Goal: Task Accomplishment & Management: Manage account settings

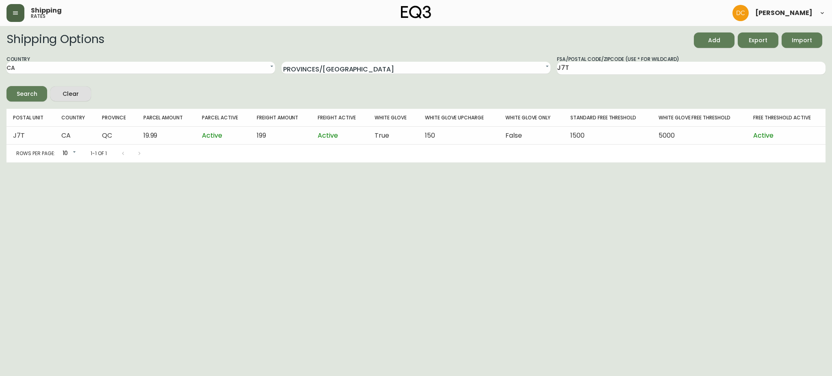
click at [11, 14] on button "button" at bounding box center [15, 13] width 18 height 18
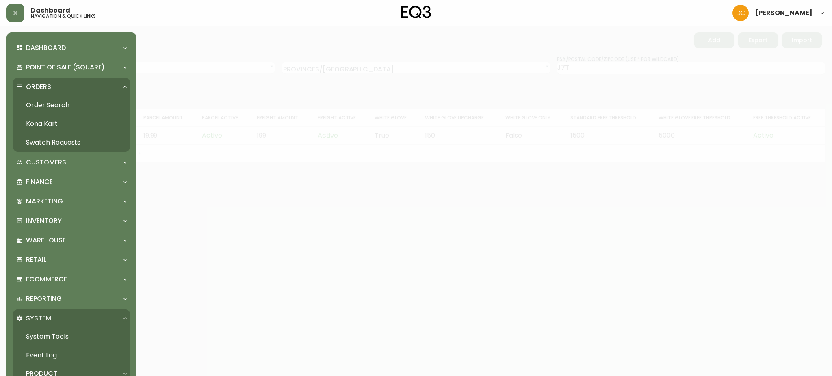
drag, startPoint x: 47, startPoint y: 103, endPoint x: 52, endPoint y: 102, distance: 5.7
click at [47, 104] on link "Order Search" at bounding box center [71, 105] width 117 height 19
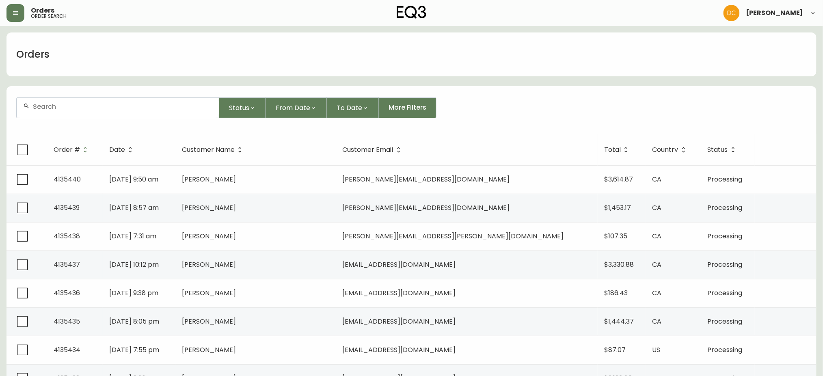
click at [114, 102] on div at bounding box center [118, 108] width 202 height 20
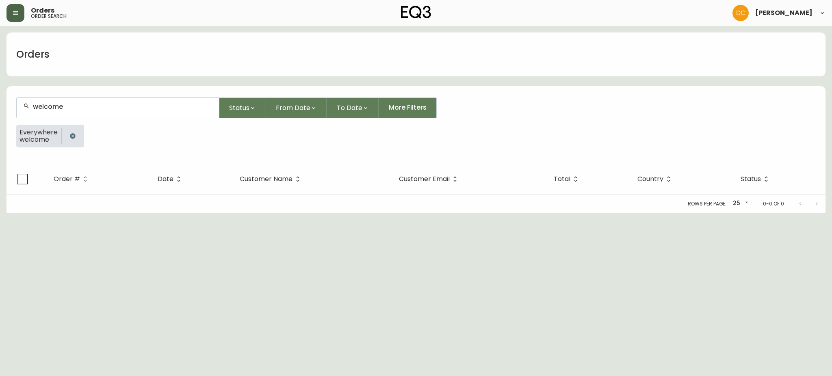
type input "welcome"
click at [9, 20] on button "button" at bounding box center [15, 13] width 18 height 18
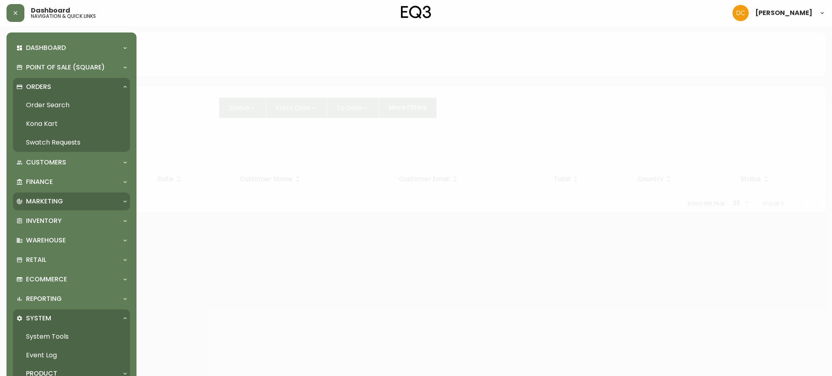
click at [54, 206] on div "Marketing" at bounding box center [71, 202] width 117 height 18
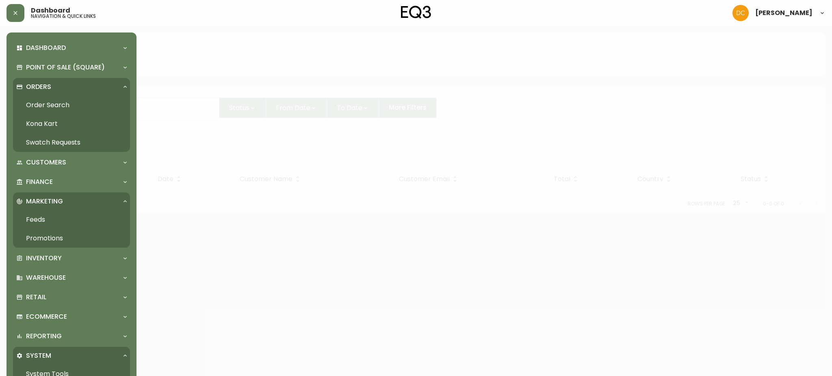
click at [52, 232] on link "Promotions" at bounding box center [71, 238] width 117 height 19
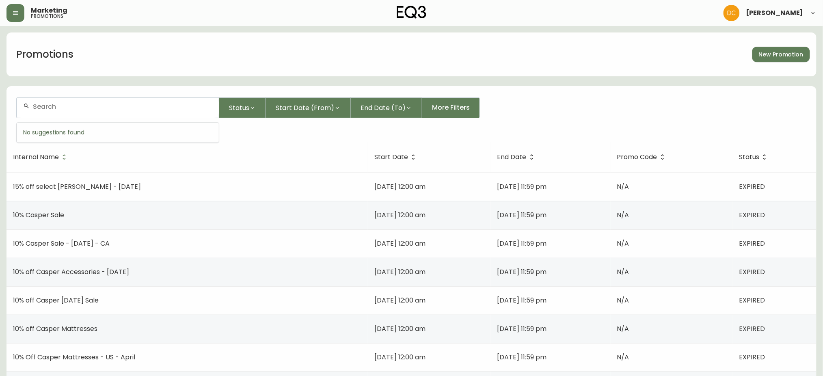
click at [92, 108] on input "text" at bounding box center [123, 107] width 180 height 8
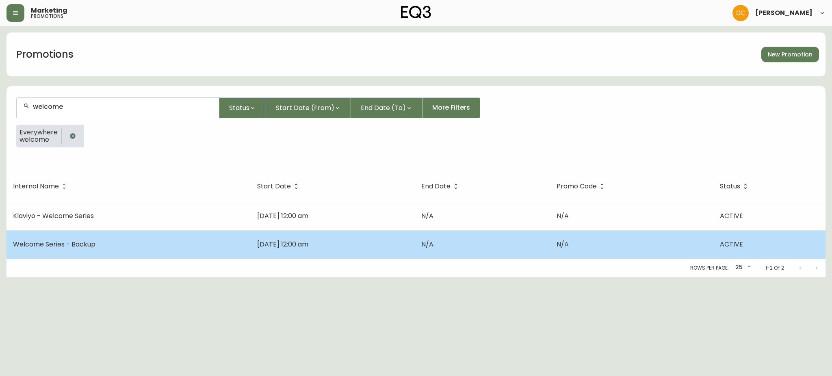
type input "welcome"
click at [113, 238] on td "Welcome Series - Backup" at bounding box center [128, 244] width 244 height 28
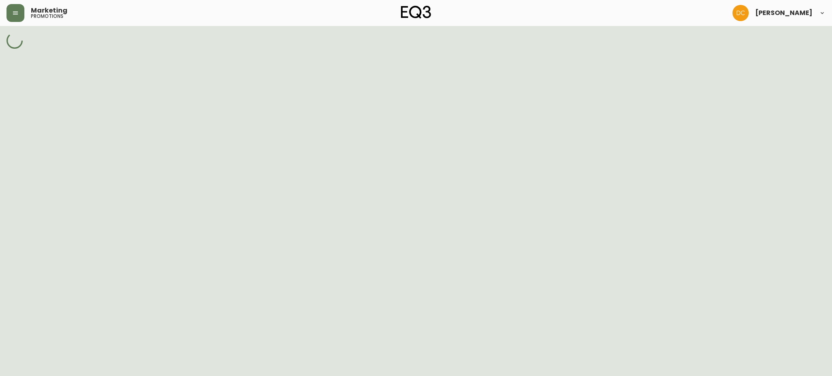
select select "MULTI_CODE"
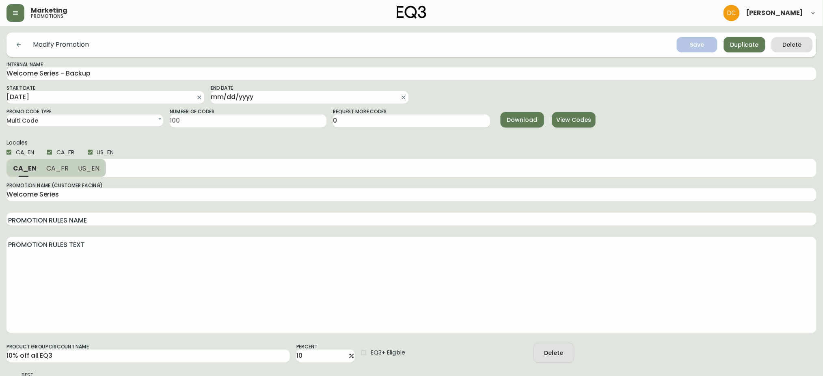
click at [588, 116] on span "View Codes" at bounding box center [574, 120] width 30 height 10
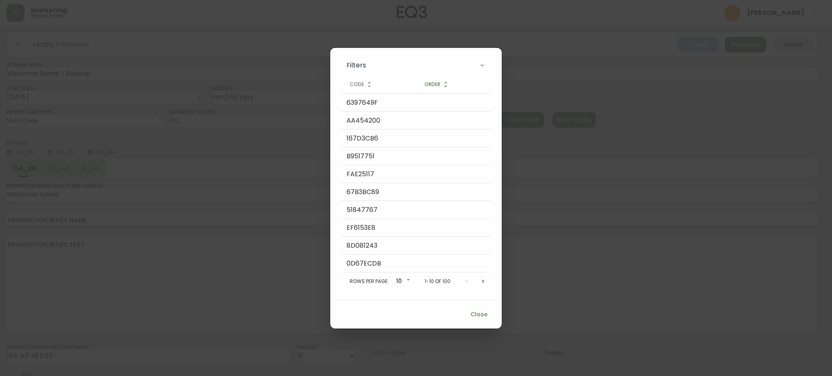
click at [480, 282] on icon "Next page" at bounding box center [483, 281] width 6 height 6
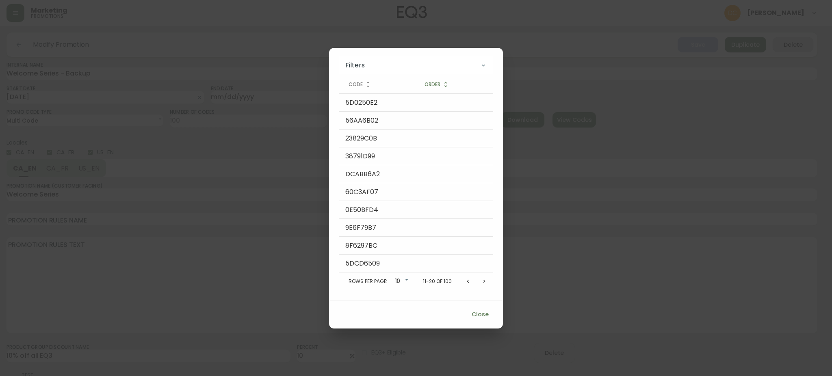
click at [480, 282] on button "Next page" at bounding box center [484, 281] width 16 height 16
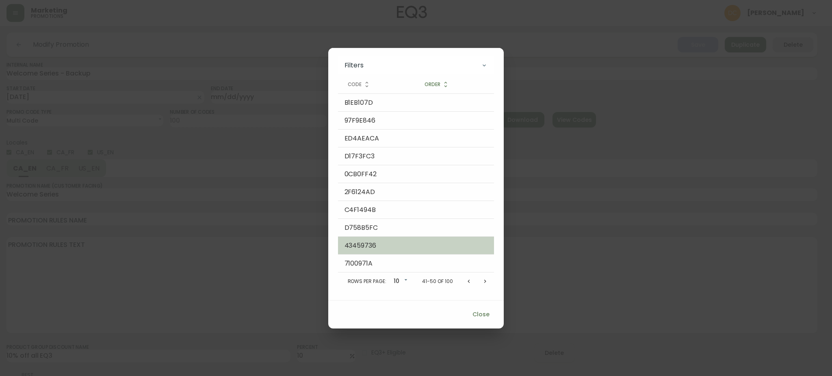
click at [368, 245] on td "43459736" at bounding box center [376, 246] width 77 height 18
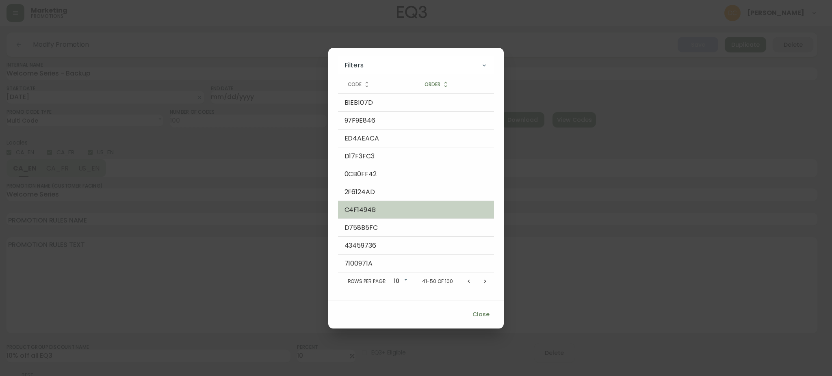
click at [360, 210] on td "C4F1494B" at bounding box center [376, 210] width 77 height 18
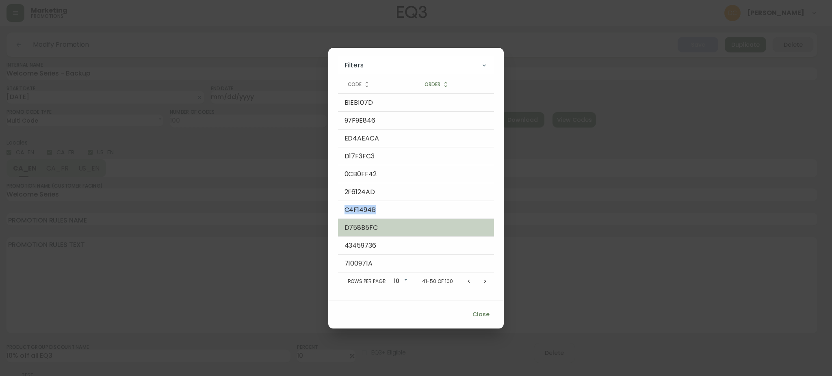
copy td "C4F1494B"
click at [487, 284] on icon "Next page" at bounding box center [485, 281] width 6 height 6
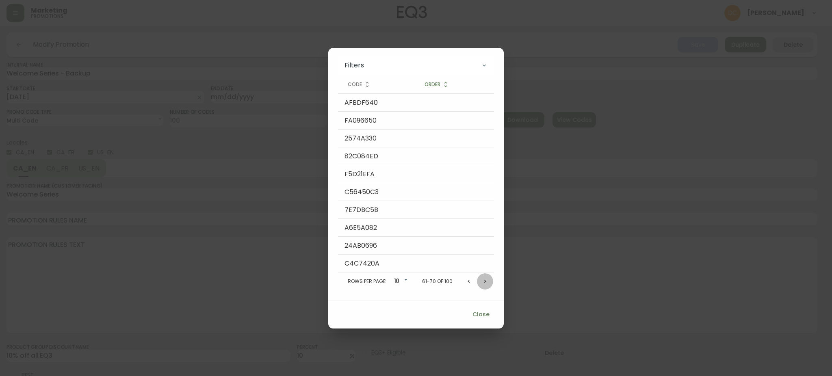
click at [487, 284] on icon "Next page" at bounding box center [485, 281] width 6 height 6
click at [365, 210] on td "64446DDE" at bounding box center [376, 210] width 77 height 18
click at [368, 229] on td "B0A8AF86" at bounding box center [376, 228] width 77 height 18
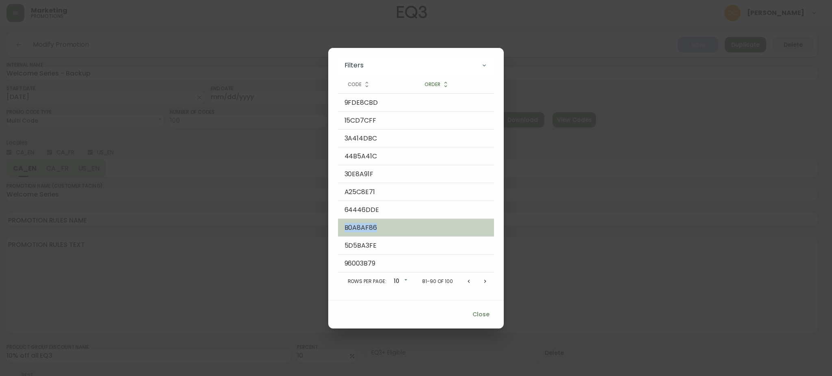
click at [368, 229] on td "B0A8AF86" at bounding box center [376, 228] width 77 height 18
copy td "B0A8AF86"
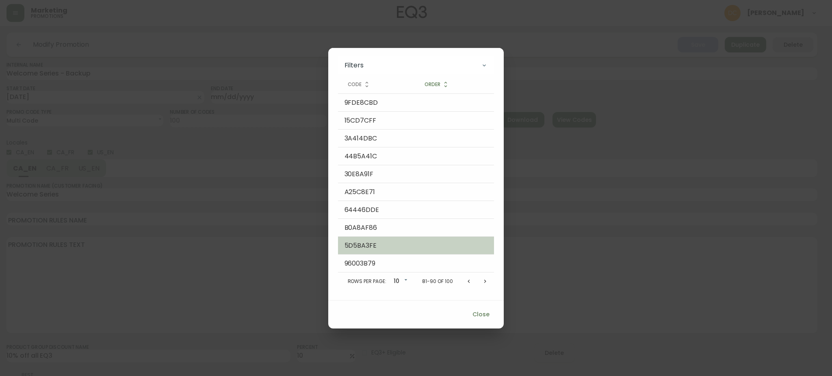
click at [363, 238] on td "5D5BA3FE" at bounding box center [376, 246] width 77 height 18
copy td "5D5BA3FE"
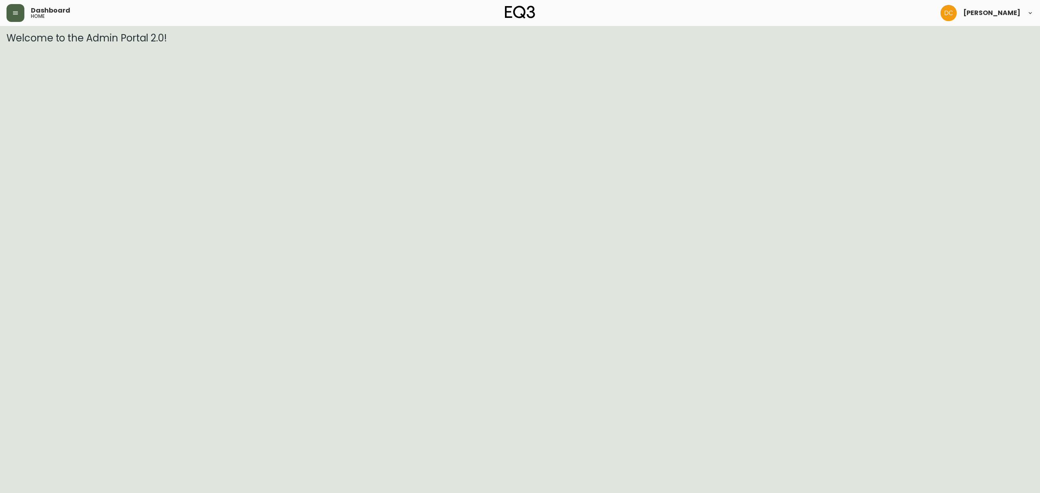
click at [14, 13] on icon "button" at bounding box center [15, 12] width 5 height 3
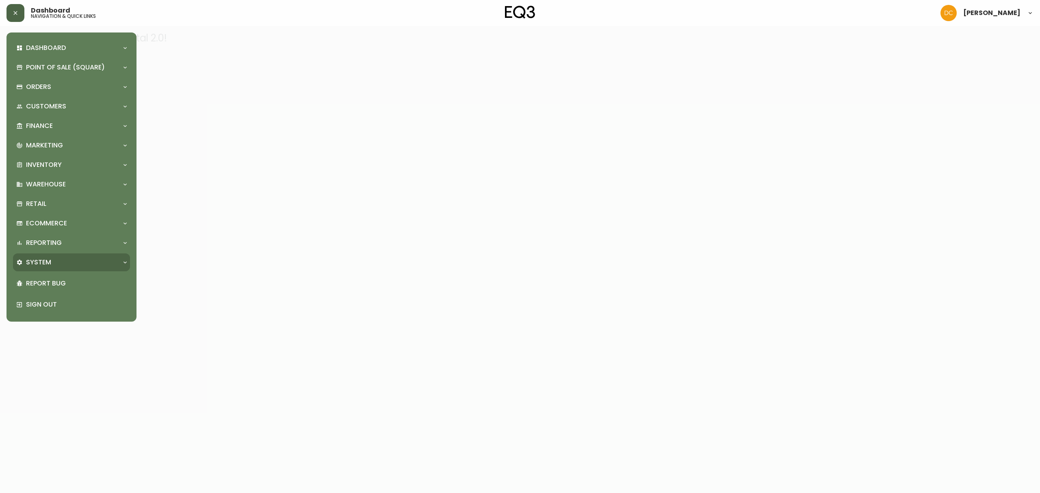
click at [57, 254] on div "System" at bounding box center [71, 262] width 117 height 18
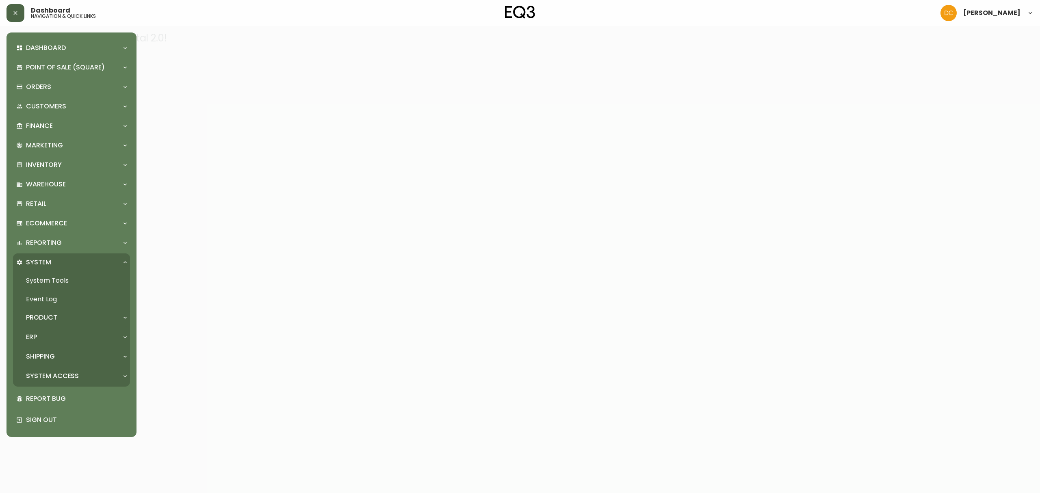
click at [67, 318] on div "Product" at bounding box center [67, 317] width 102 height 9
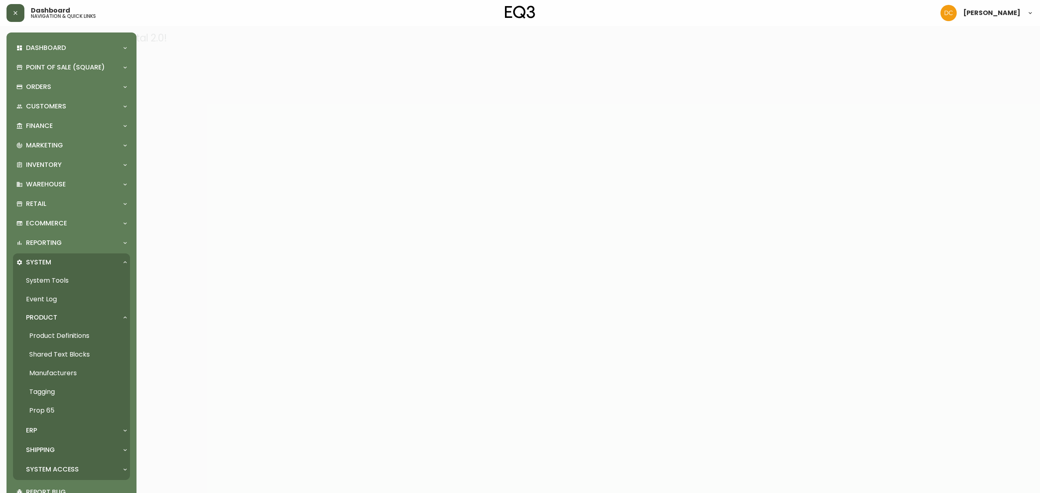
click at [67, 336] on link "Product Definitions" at bounding box center [71, 336] width 117 height 19
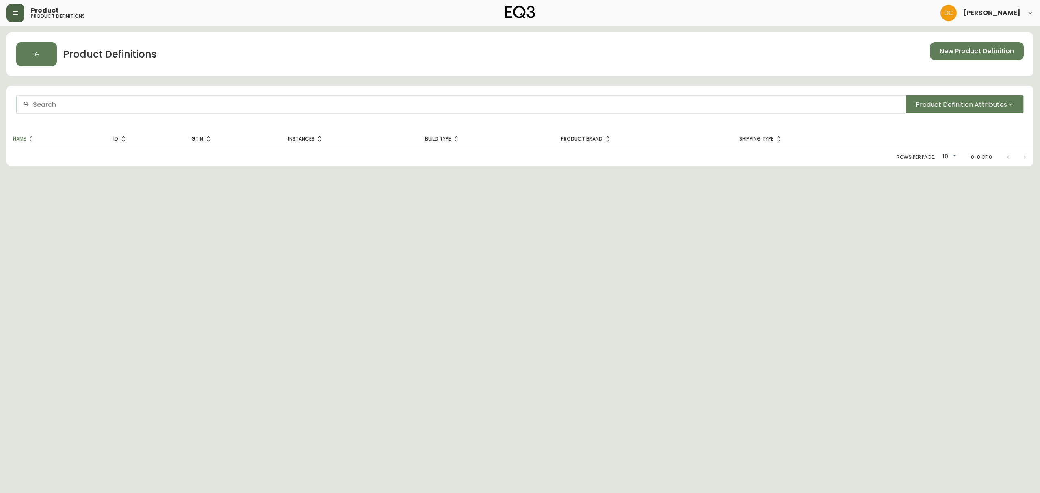
click at [220, 106] on input "text" at bounding box center [466, 105] width 866 height 8
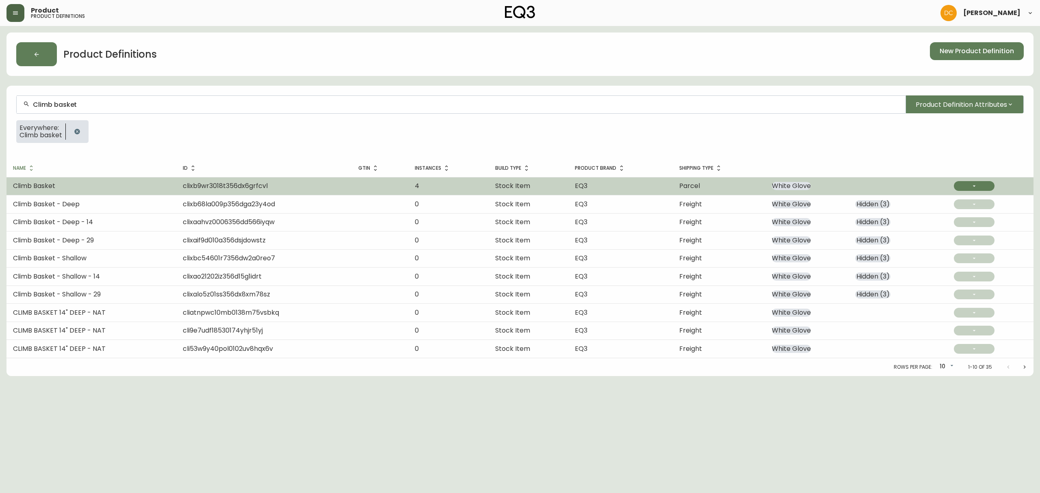
type input "Climb basket"
click at [106, 182] on td "Climb Basket" at bounding box center [91, 186] width 170 height 18
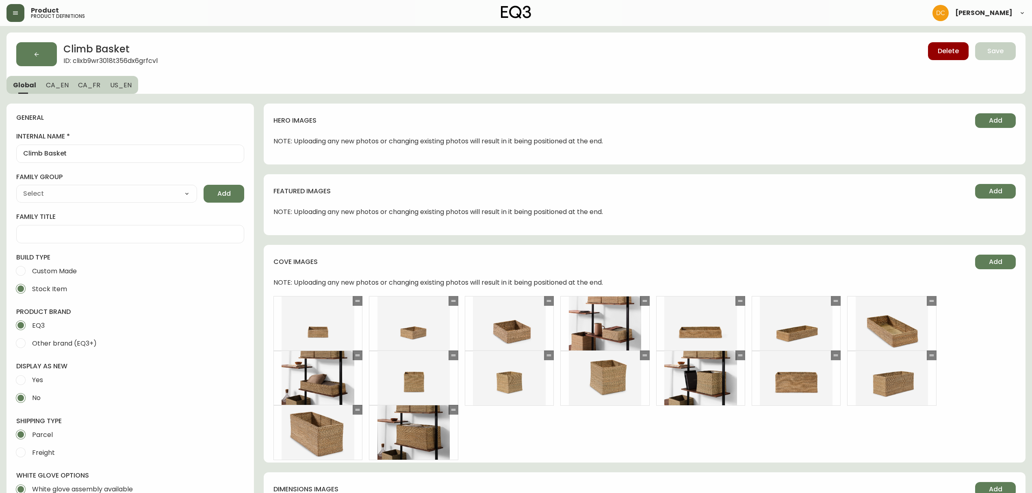
type input "EQ3"
type input "Home & Garden > Decor > Baskets"
select select "cjyt4m5lw0000pt749bx6gh7n"
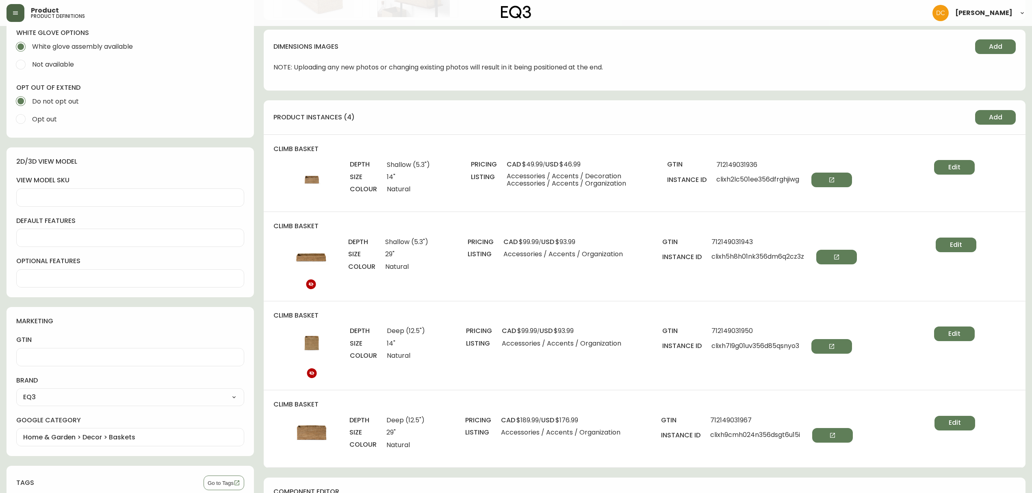
scroll to position [487, 0]
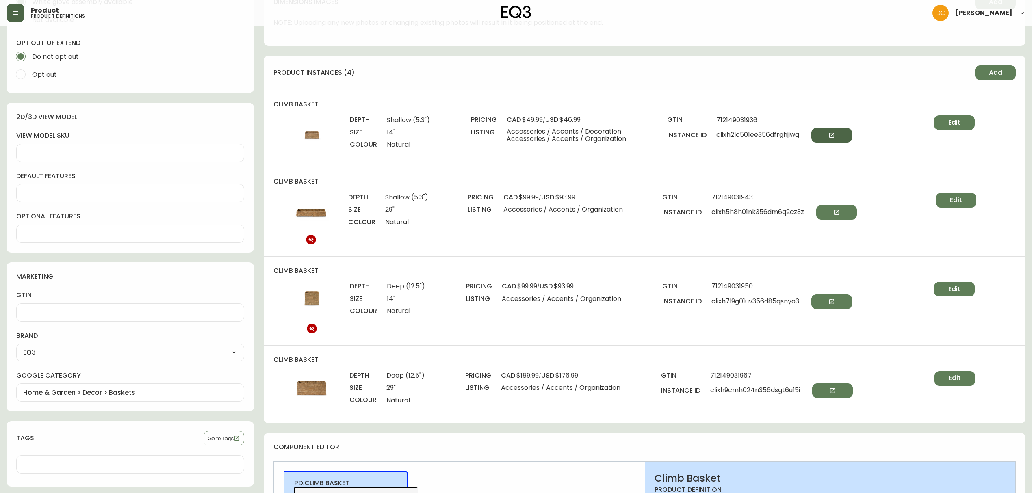
click at [831, 142] on button "button" at bounding box center [831, 135] width 41 height 15
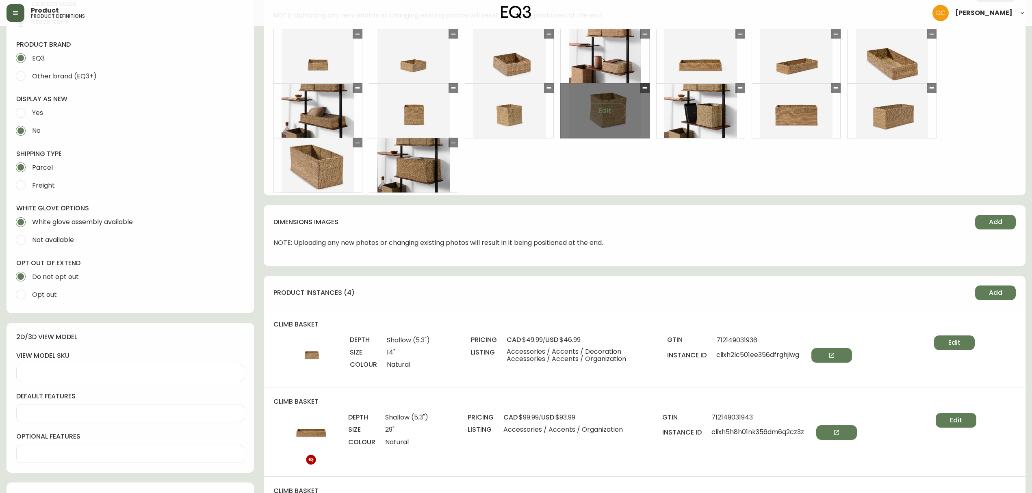
scroll to position [0, 0]
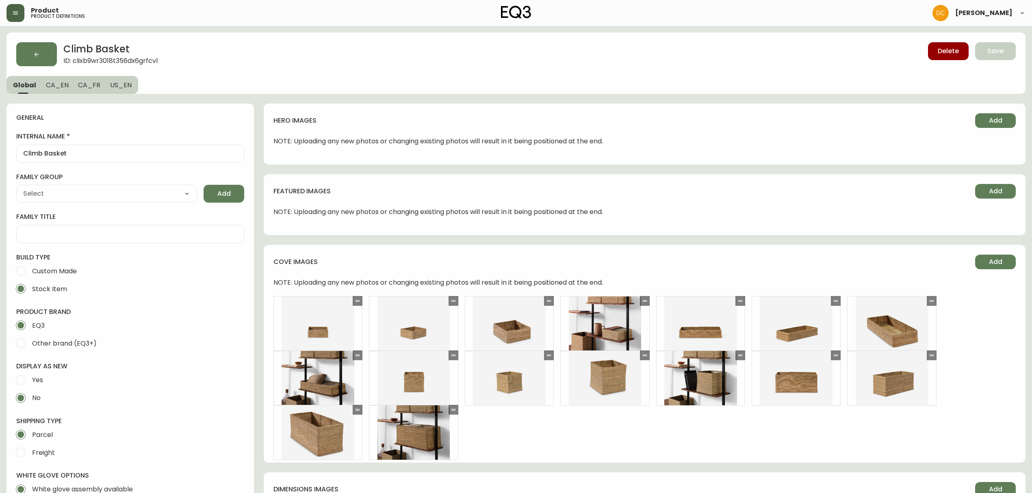
click at [0, 14] on header "Product product definitions David Castro" at bounding box center [516, 13] width 1032 height 26
click at [15, 11] on icon "button" at bounding box center [15, 13] width 6 height 6
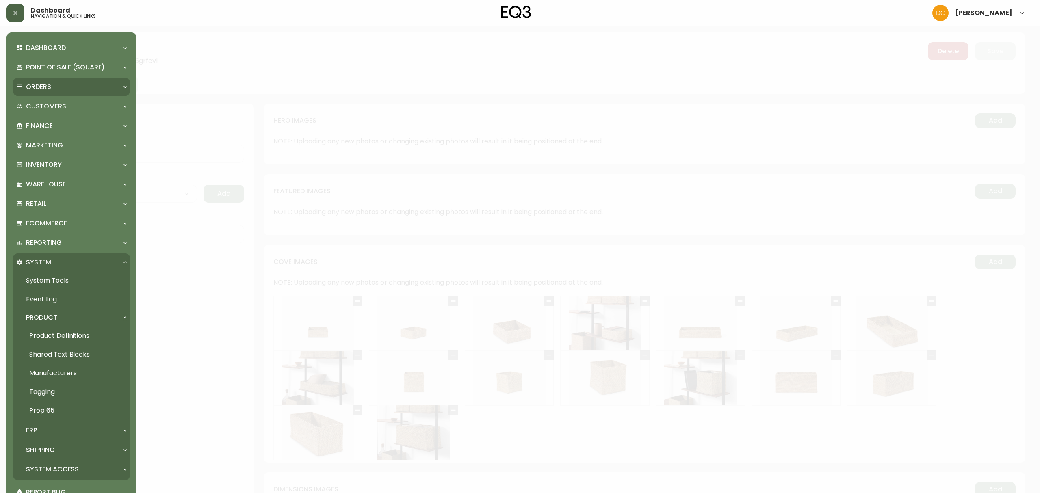
click at [32, 89] on p "Orders" at bounding box center [38, 86] width 25 height 9
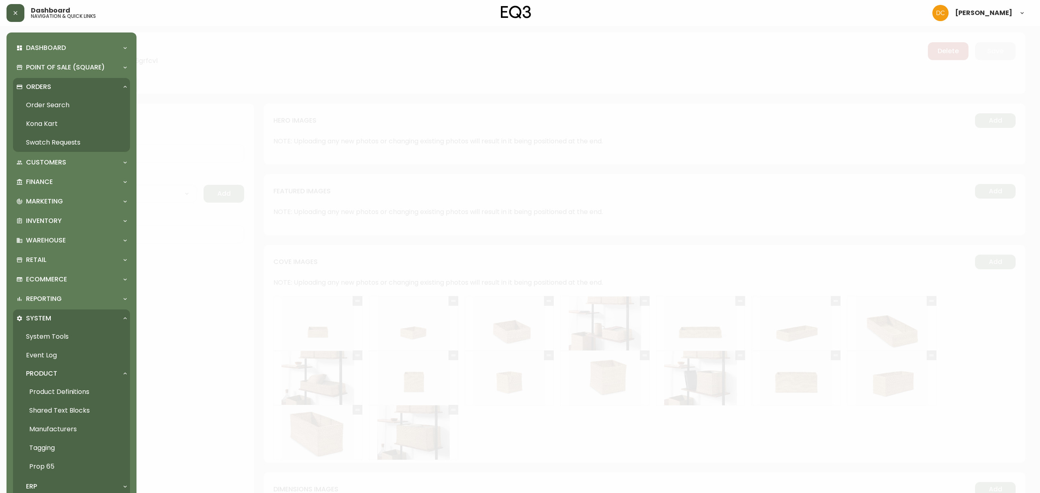
click at [54, 107] on link "Order Search" at bounding box center [71, 105] width 117 height 19
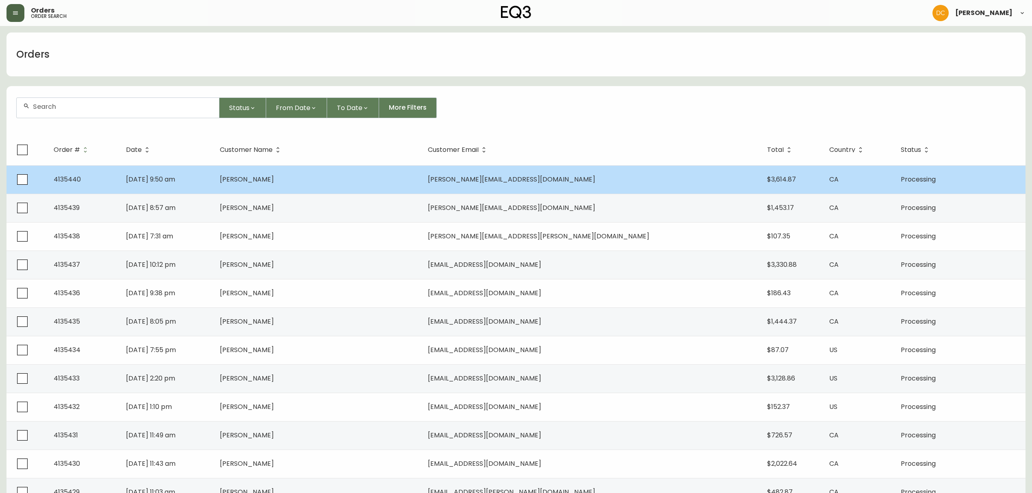
click at [274, 176] on span "Matthew Consky" at bounding box center [247, 179] width 54 height 9
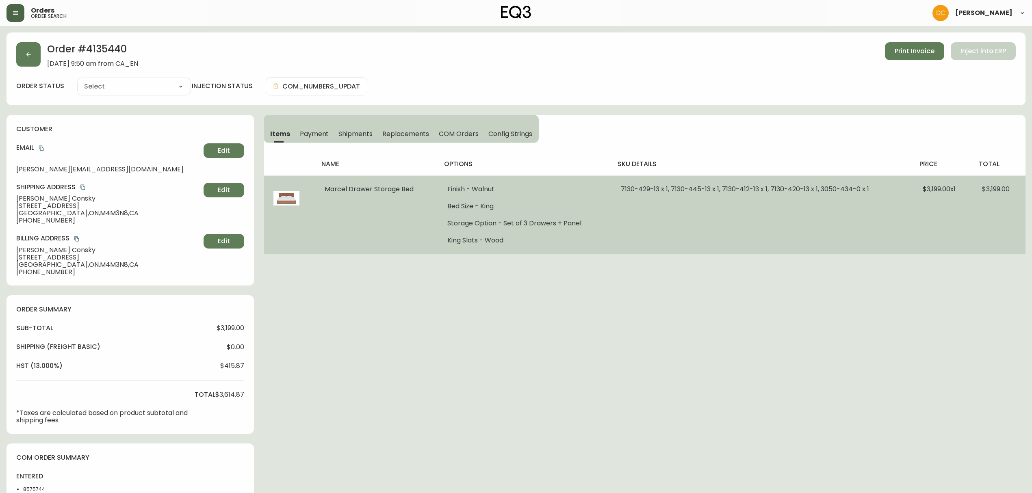
type input "Processing"
select select "PROCESSING"
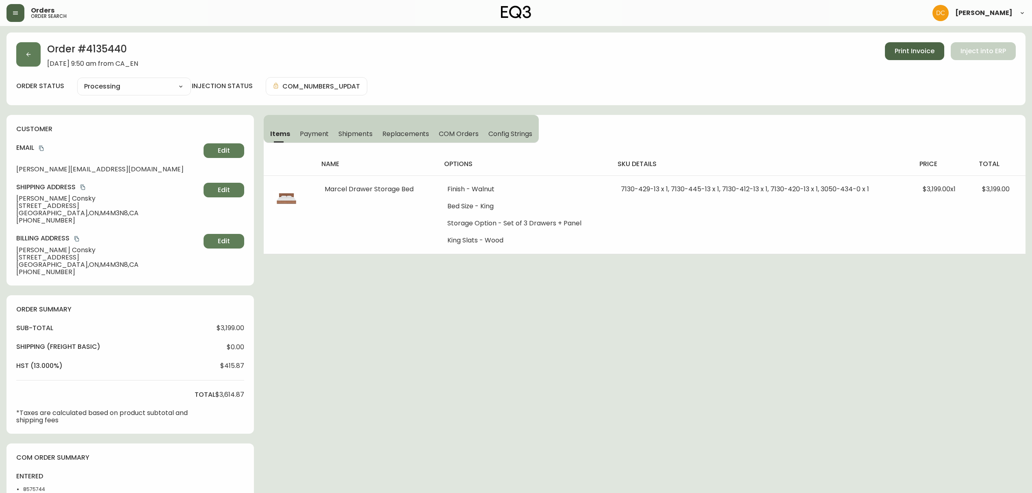
click at [911, 51] on span "Print Invoice" at bounding box center [914, 51] width 40 height 9
click at [19, 52] on button "button" at bounding box center [28, 54] width 24 height 24
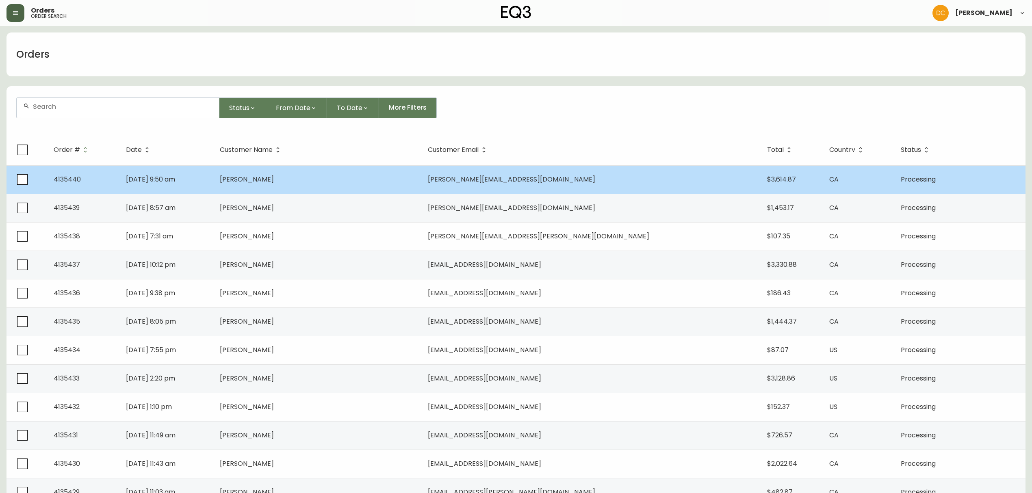
click at [421, 184] on td "Matthew Consky" at bounding box center [317, 179] width 208 height 28
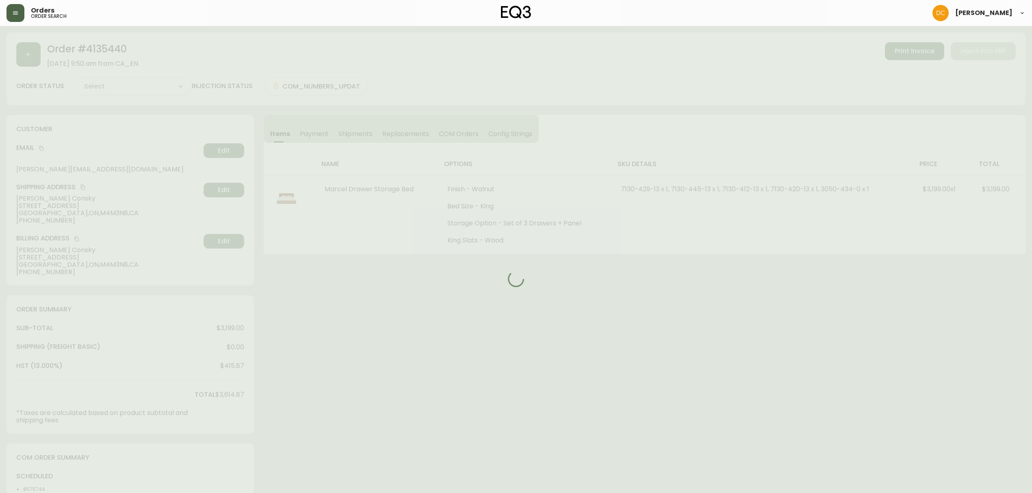
type input "Processing"
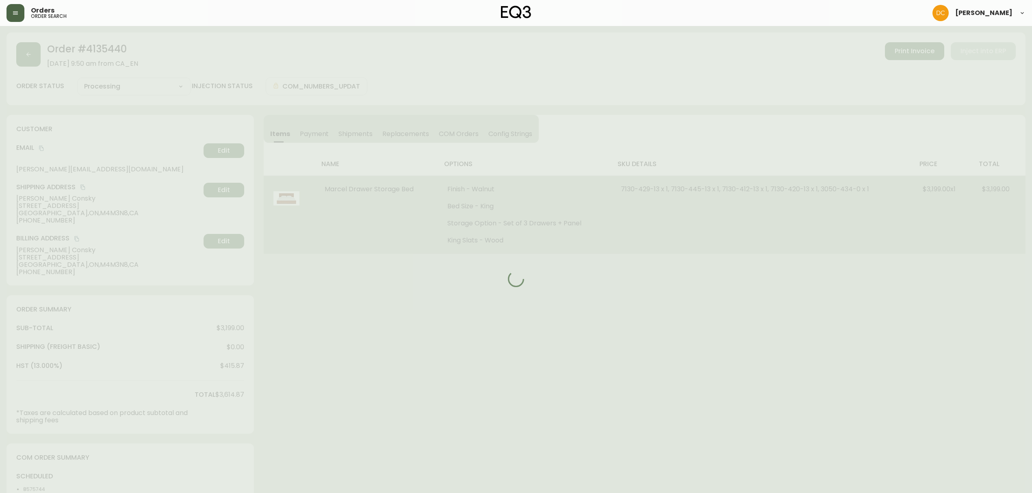
select select "PROCESSING"
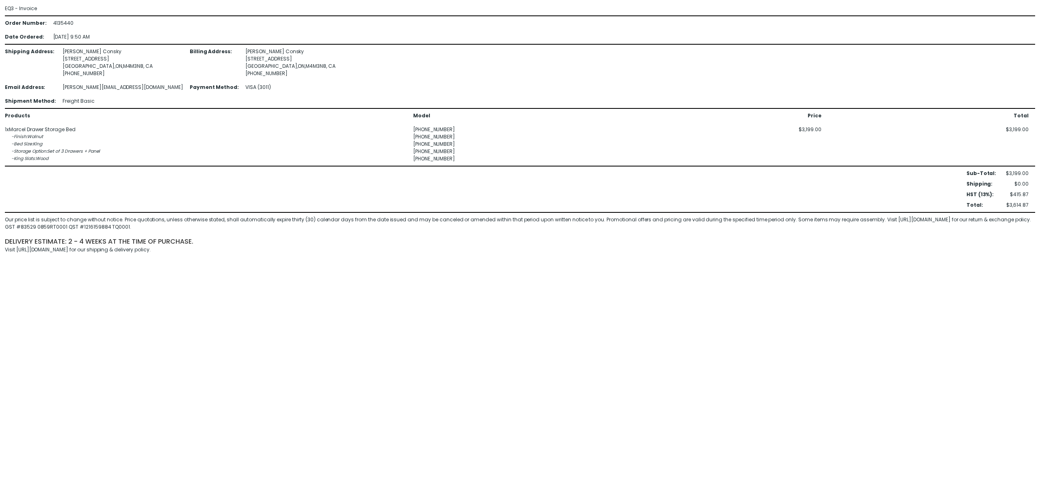
drag, startPoint x: 241, startPoint y: 248, endPoint x: 0, endPoint y: 214, distance: 243.6
click at [0, 214] on html "EQ3 - Invoice Order Number : 4135440 Date Ordered : 17-Sep-2025 9:50 AM Shippin…" at bounding box center [520, 129] width 1040 height 258
click at [250, 258] on html "EQ3 - Invoice Order Number : 4135440 Date Ordered : 17-Sep-2025 9:50 AM Shippin…" at bounding box center [520, 129] width 1040 height 258
drag, startPoint x: 253, startPoint y: 251, endPoint x: 0, endPoint y: 214, distance: 255.3
click at [0, 214] on html "EQ3 - Invoice Order Number : 4135440 Date Ordered : 17-Sep-2025 9:50 AM Shippin…" at bounding box center [520, 129] width 1040 height 258
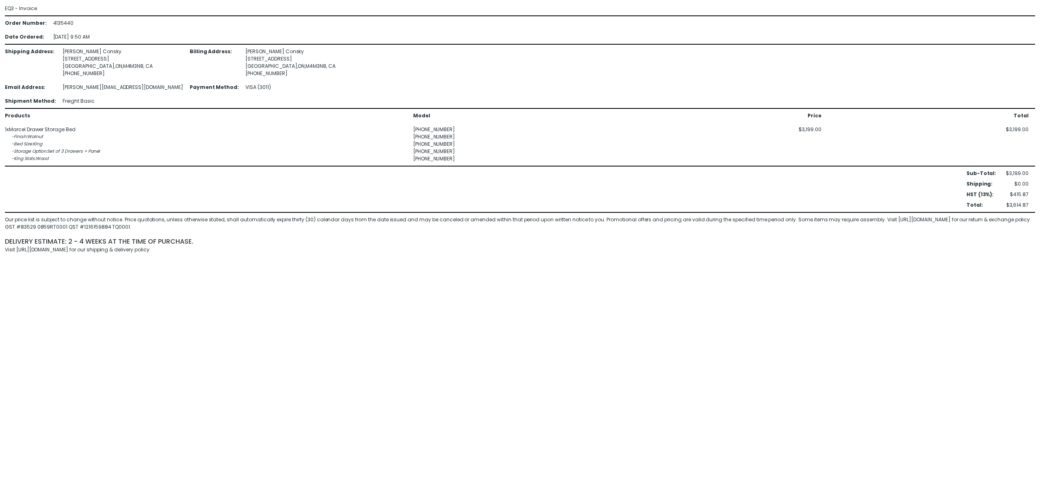
click at [410, 258] on html "EQ3 - Invoice Order Number : 4135440 Date Ordered : 17-Sep-2025 9:50 AM Shippin…" at bounding box center [520, 129] width 1040 height 258
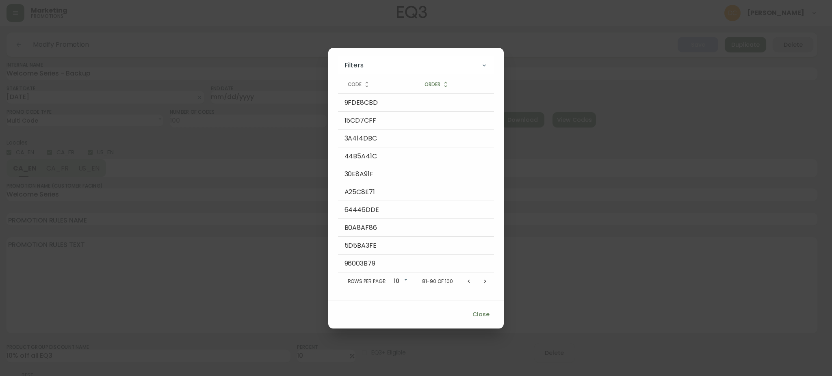
select select "MULTI_CODE"
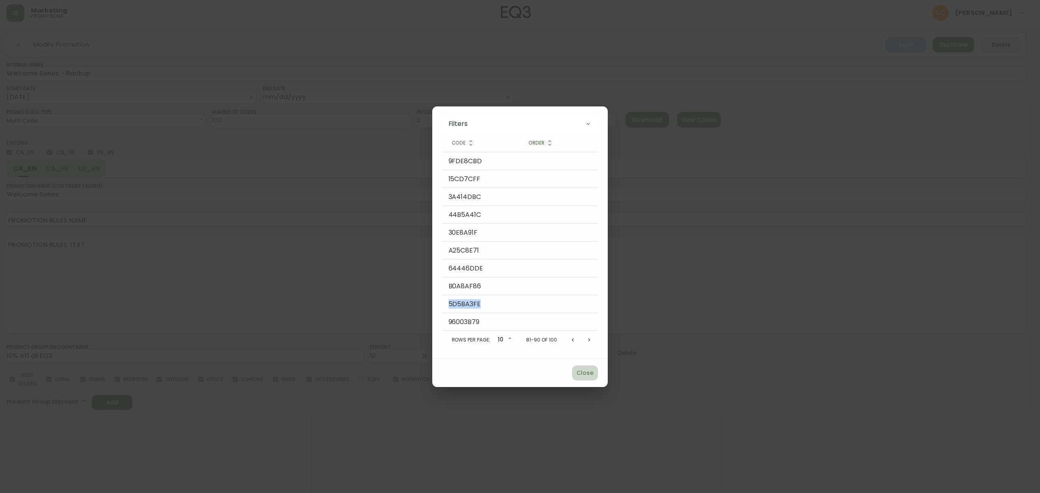
click at [590, 374] on span "Close" at bounding box center [584, 373] width 19 height 10
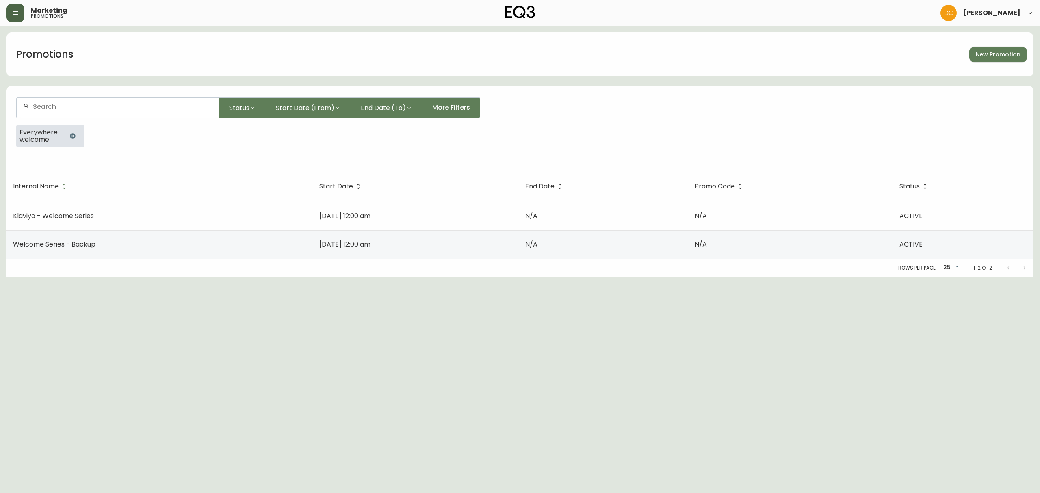
click at [14, 19] on button "button" at bounding box center [15, 13] width 18 height 18
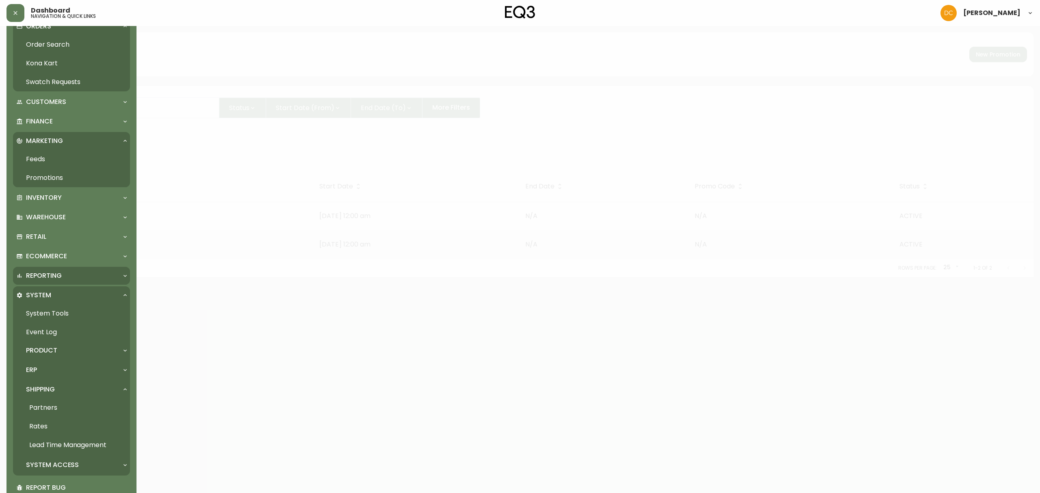
scroll to position [100, 0]
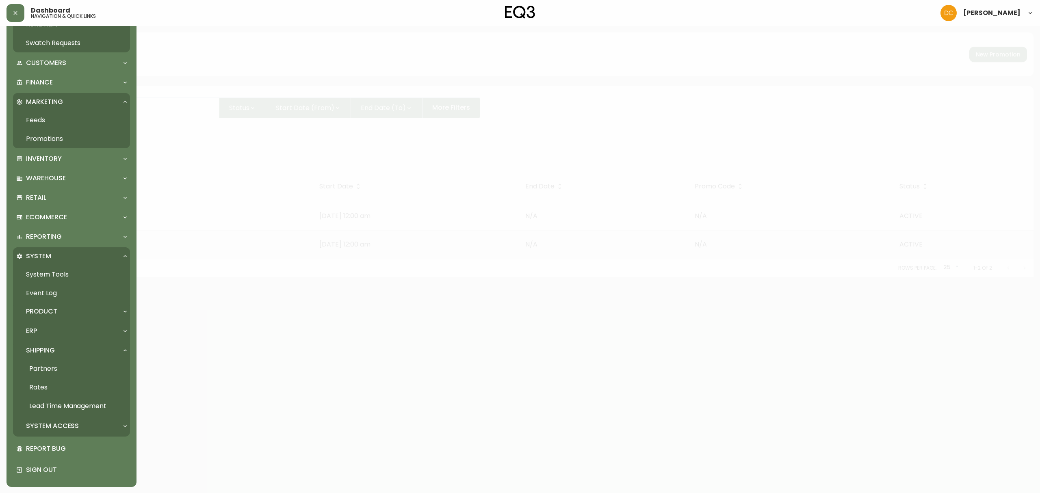
click at [63, 312] on div "Product" at bounding box center [67, 311] width 102 height 9
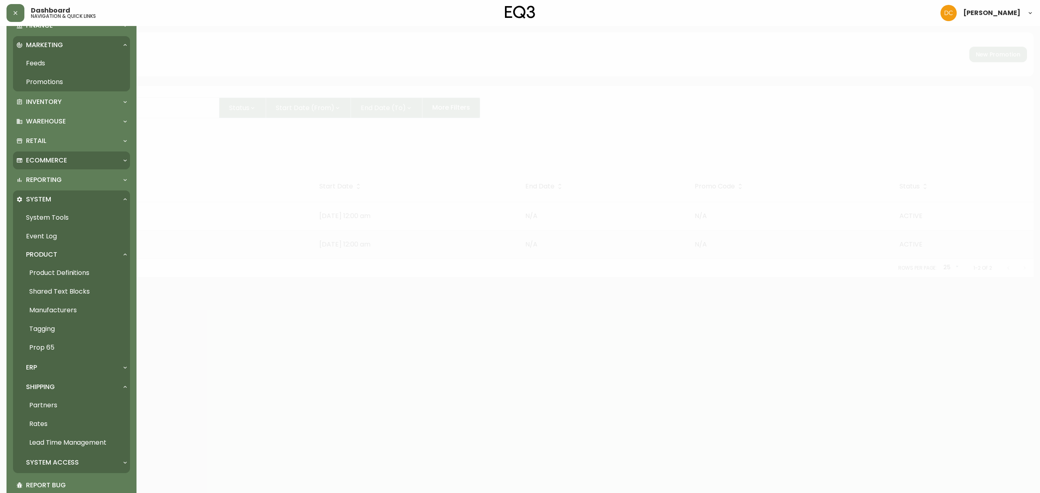
scroll to position [139, 0]
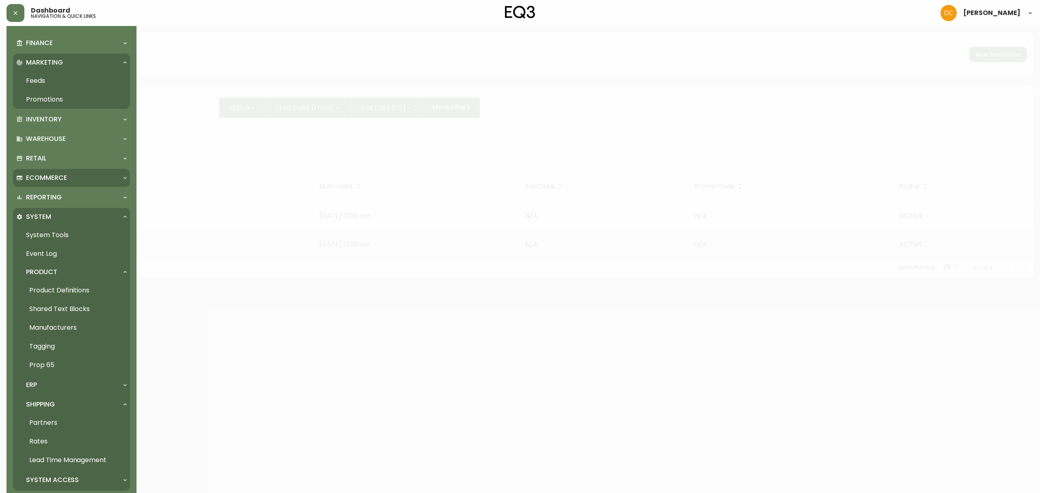
click at [67, 179] on div "Ecommerce" at bounding box center [67, 177] width 102 height 9
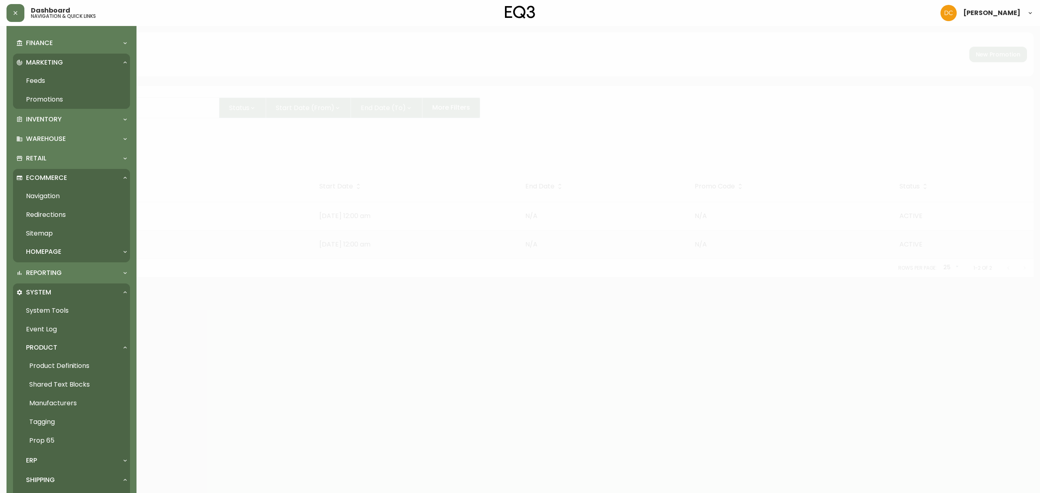
click at [62, 219] on link "Redirections" at bounding box center [71, 215] width 117 height 19
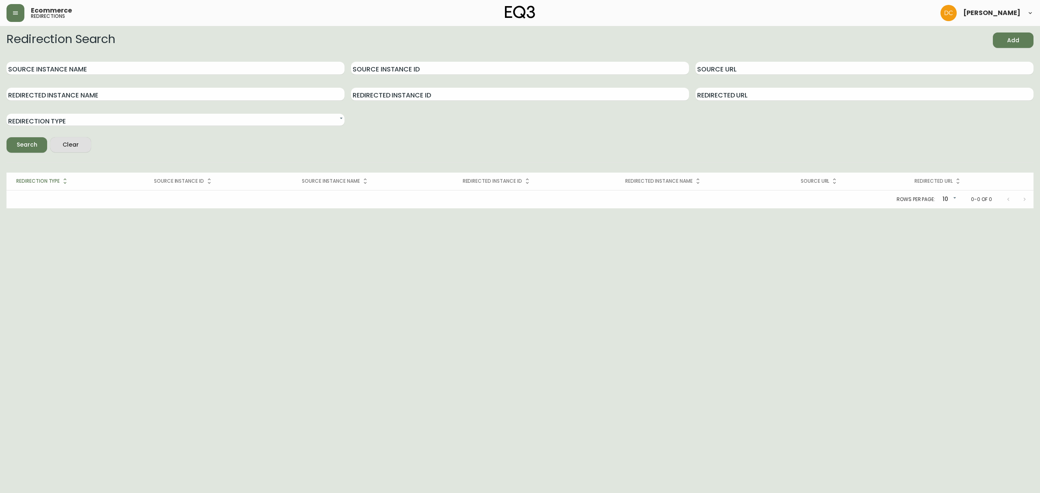
click at [744, 75] on div "Source Instance Name Source Instance ID Source URL Redirected Instance Name Red…" at bounding box center [519, 90] width 1027 height 71
click at [748, 67] on input "Source URL" at bounding box center [864, 68] width 338 height 13
paste input "/us/en/aboutus/eq3-sustainability"
type input "/us/en/aboutus/eq3-sustainability"
click at [31, 143] on div "Search" at bounding box center [27, 145] width 21 height 10
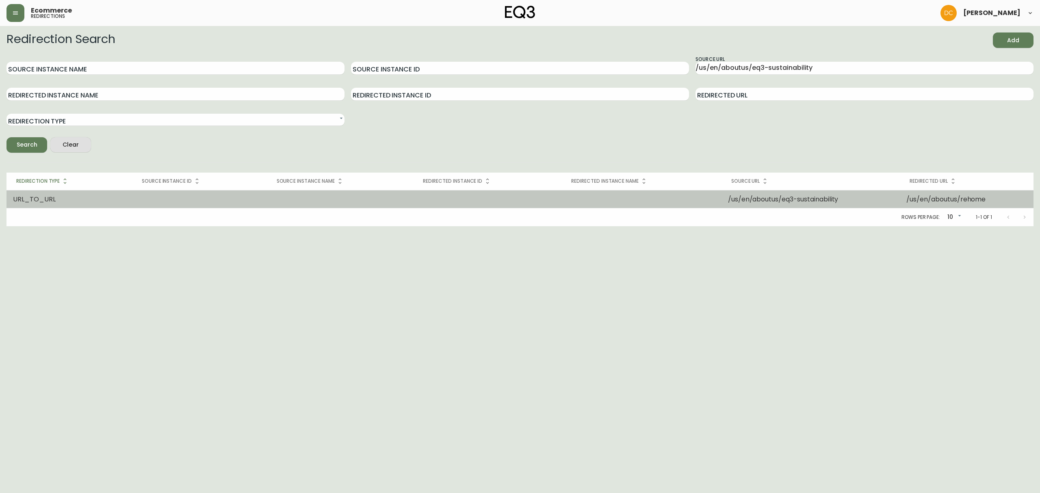
click at [371, 197] on td at bounding box center [340, 199] width 147 height 18
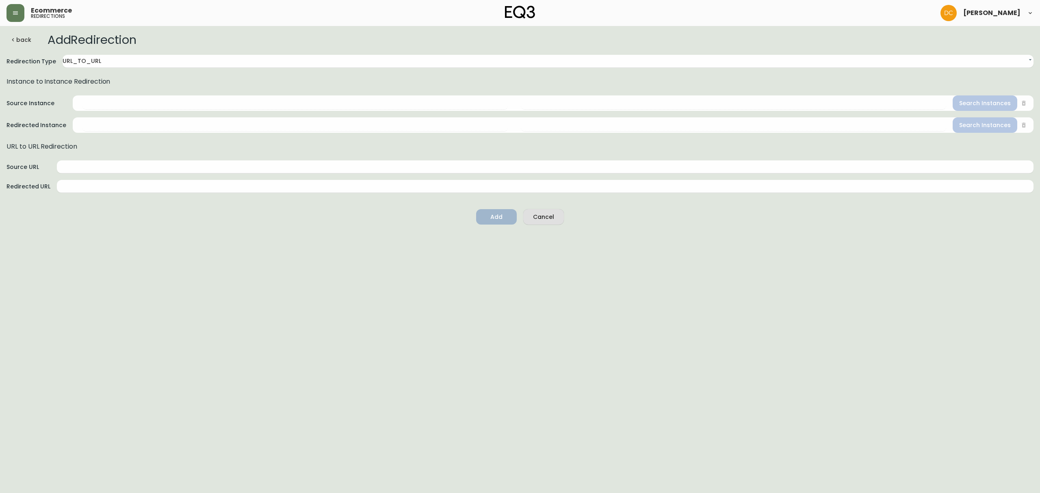
type input "/us/en/aboutus/eq3-sustainability"
type input "/us/en/aboutus/rehome"
click at [558, 219] on button "Delete" at bounding box center [543, 216] width 41 height 15
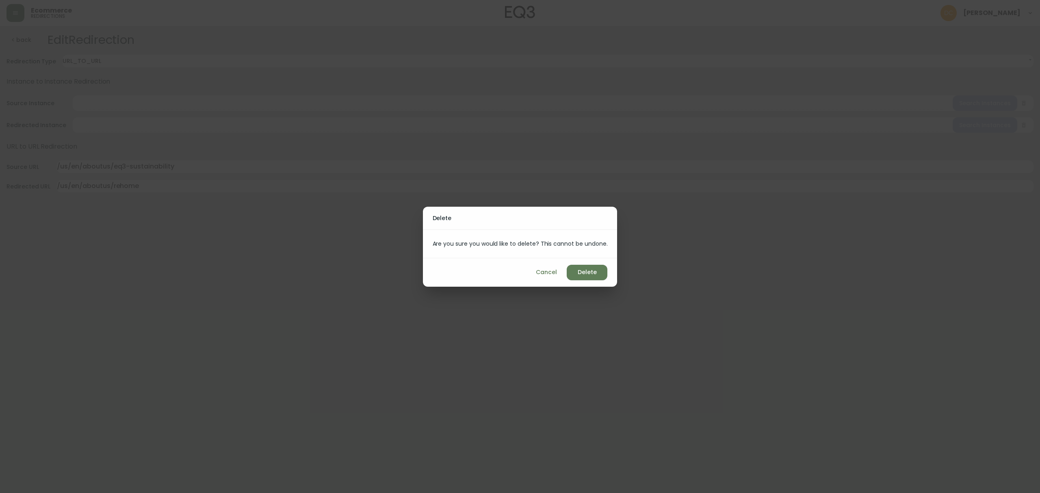
click at [592, 273] on div "Delete" at bounding box center [587, 272] width 19 height 10
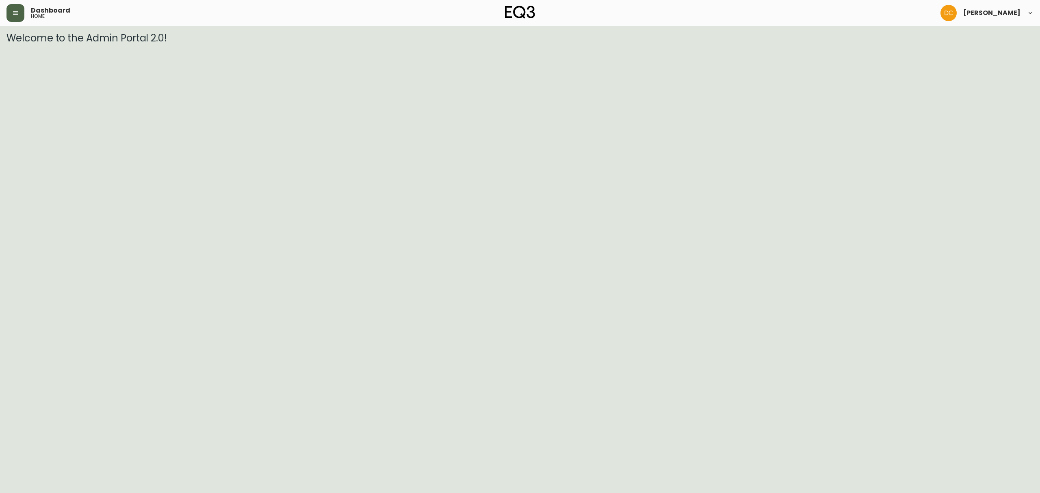
click at [15, 13] on icon "button" at bounding box center [15, 12] width 5 height 3
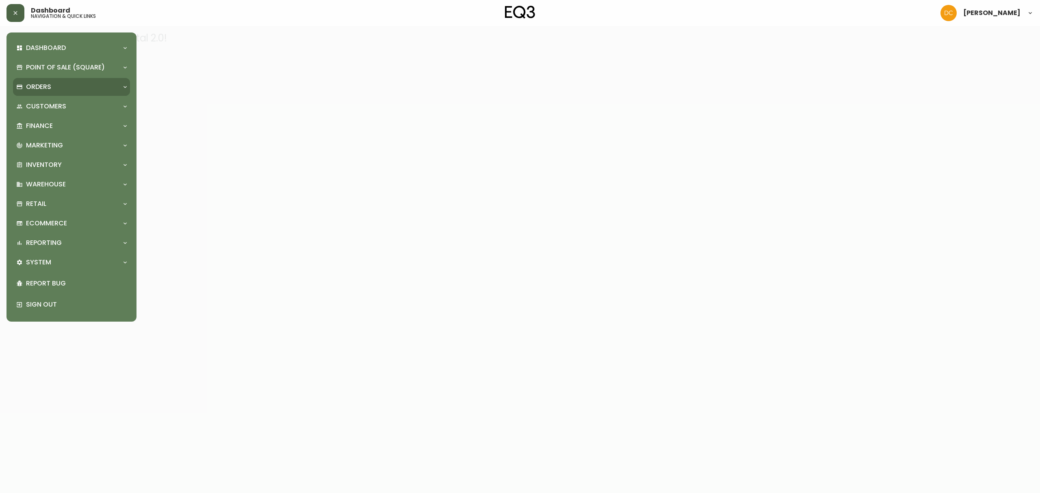
click at [59, 90] on div "Orders" at bounding box center [67, 86] width 102 height 9
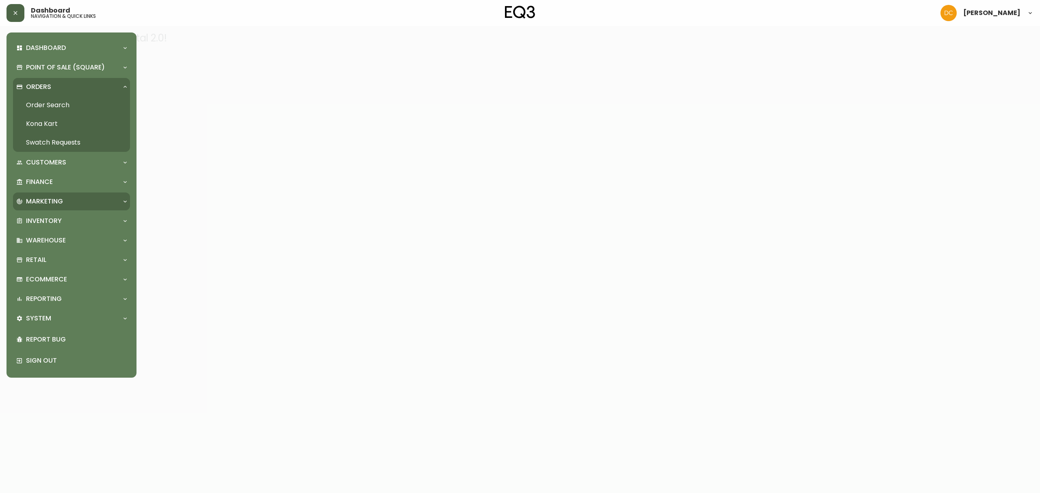
click at [64, 202] on div "Marketing" at bounding box center [67, 201] width 102 height 9
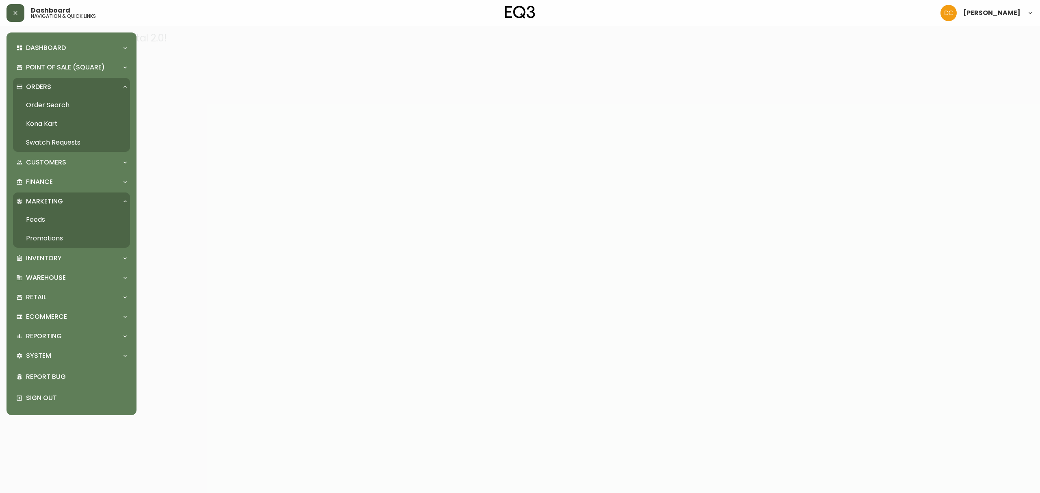
click at [64, 234] on link "Promotions" at bounding box center [71, 238] width 117 height 19
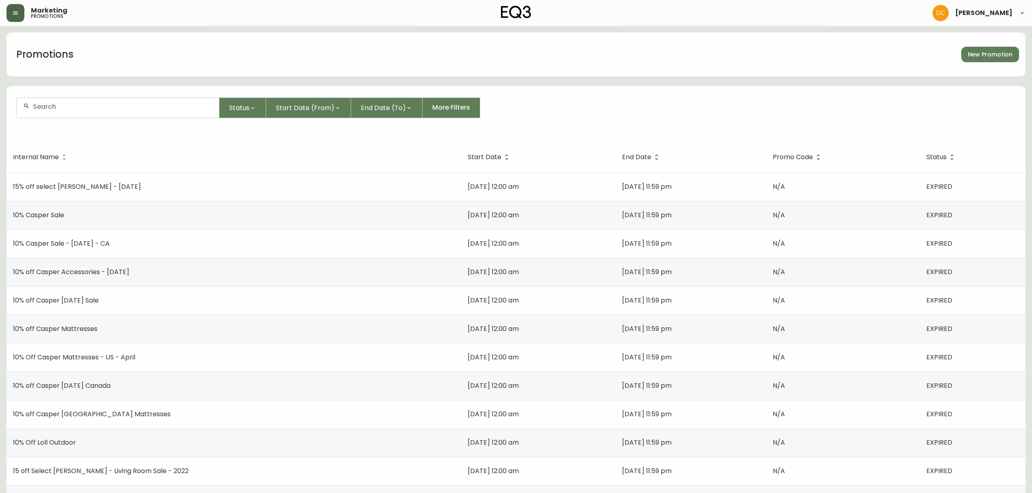
click at [141, 99] on div at bounding box center [118, 108] width 202 height 20
type input "f"
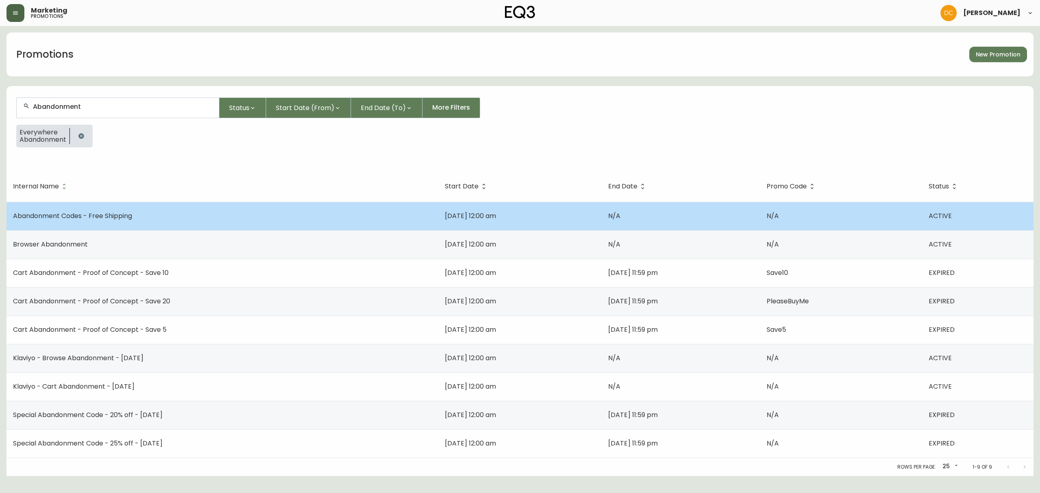
type input "Abandonment"
click at [214, 216] on td "Abandonment Codes - Free Shipping" at bounding box center [222, 216] width 432 height 28
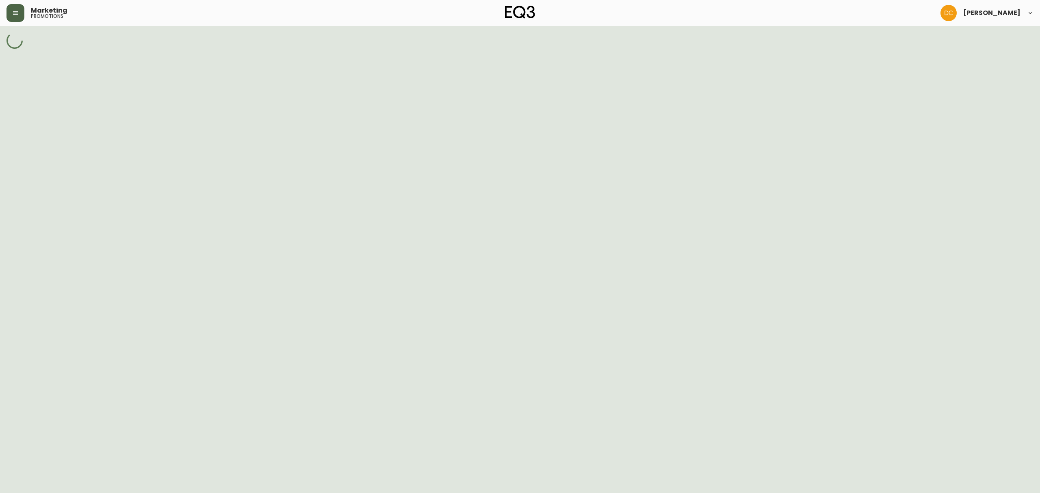
select select "MULTI_CODE"
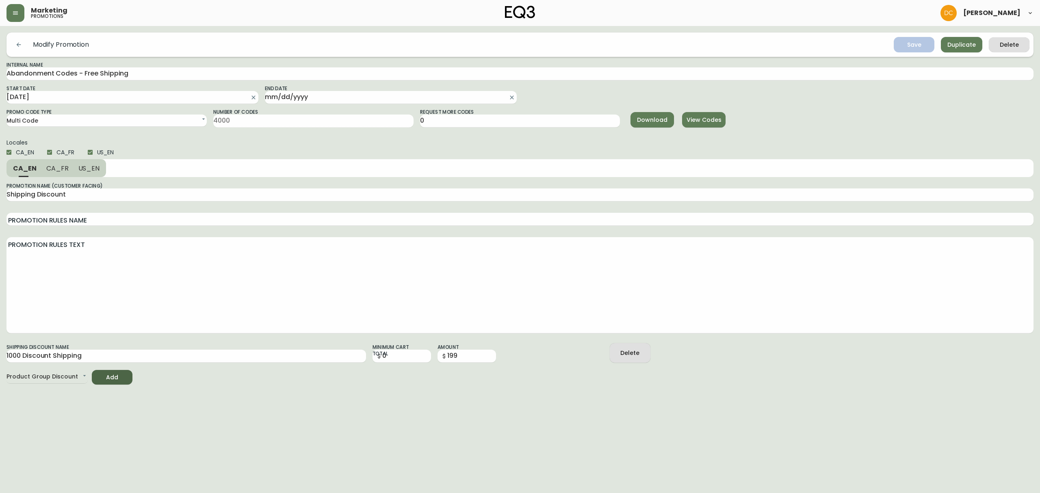
select select "MULTI_CODE"
